Goal: Task Accomplishment & Management: Use online tool/utility

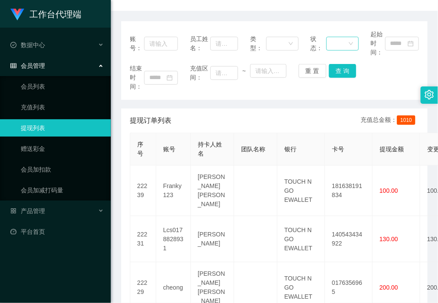
scroll to position [108, 0]
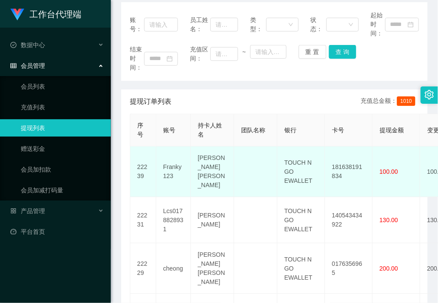
click at [167, 163] on td "Franky123" at bounding box center [173, 172] width 35 height 51
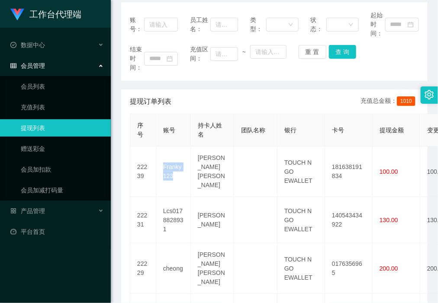
copy td "Franky123"
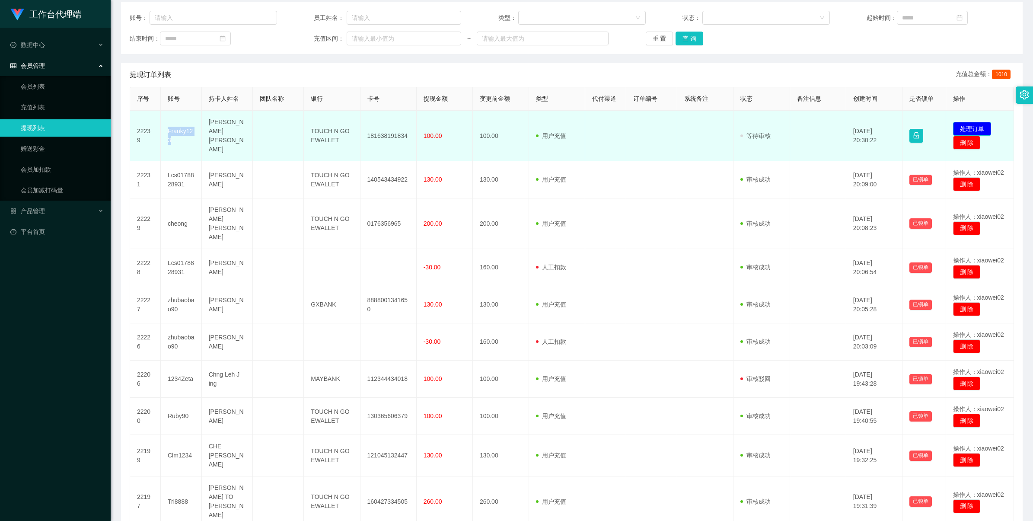
click at [437, 125] on button "处理订单" at bounding box center [972, 129] width 38 height 14
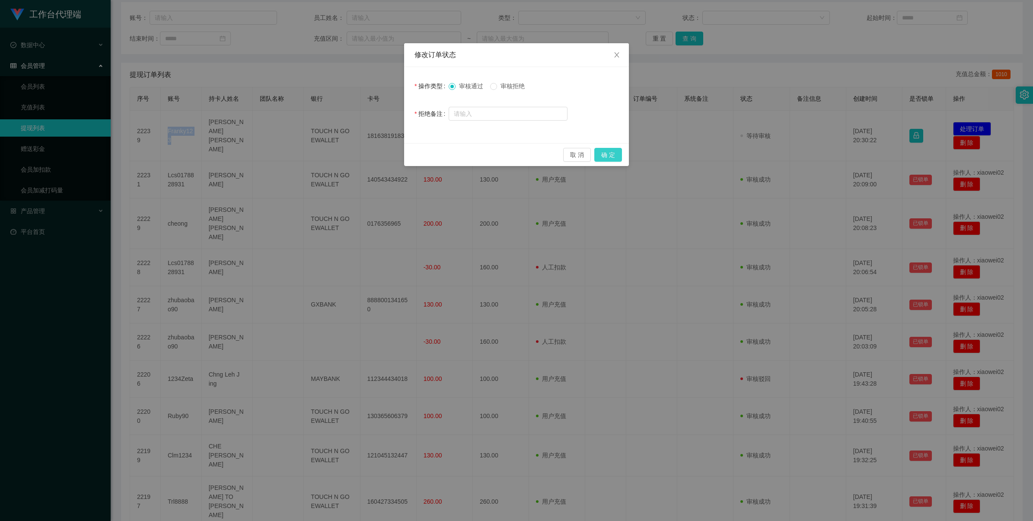
click at [437, 150] on button "确 定" at bounding box center [609, 155] width 28 height 14
